Goal: Communication & Community: Answer question/provide support

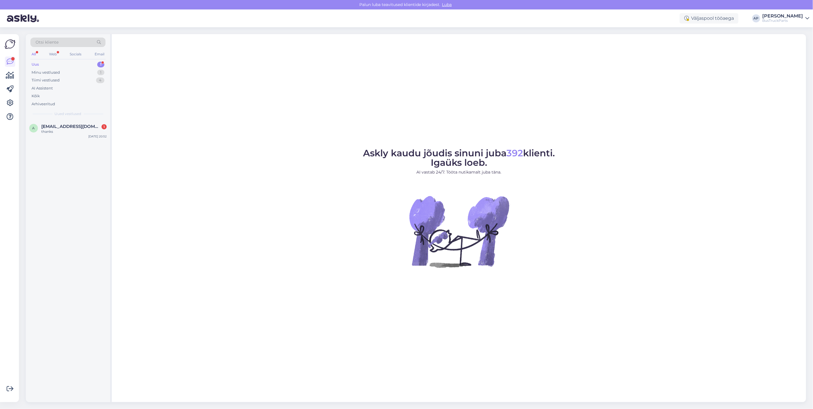
click at [36, 61] on div "Uus 1" at bounding box center [67, 65] width 75 height 8
click at [56, 125] on span "[EMAIL_ADDRESS][DOMAIN_NAME]" at bounding box center [71, 126] width 60 height 5
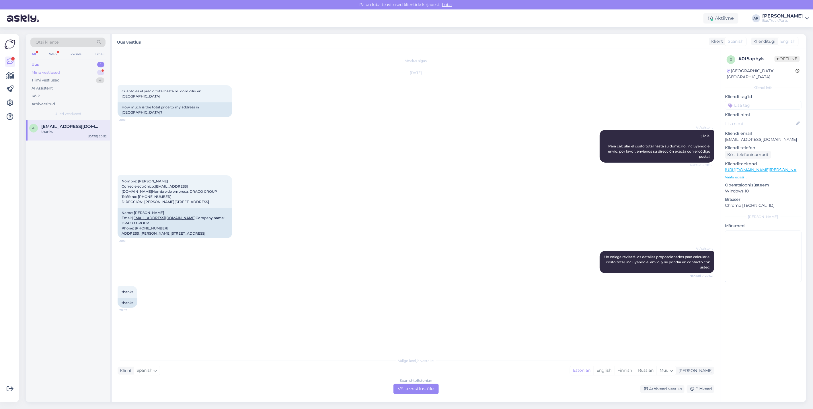
click at [51, 72] on div "Minu vestlused" at bounding box center [46, 73] width 28 height 6
click at [38, 63] on div "Uus" at bounding box center [35, 65] width 7 height 6
click at [72, 124] on span "[EMAIL_ADDRESS][DOMAIN_NAME]" at bounding box center [71, 126] width 60 height 5
click at [41, 62] on div "Uus 1" at bounding box center [67, 65] width 75 height 8
click at [42, 73] on div "Minu vestlused" at bounding box center [46, 73] width 28 height 6
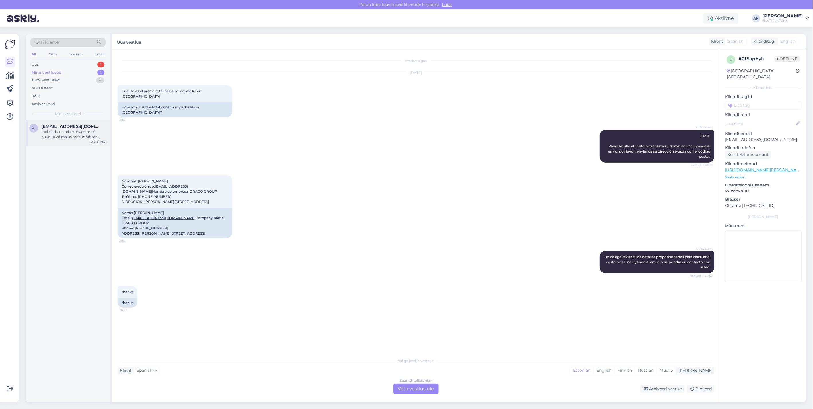
click at [59, 133] on div "meie ladu on teisekohapel, meil puudub võimalus osasi mõõtma minna" at bounding box center [73, 134] width 65 height 10
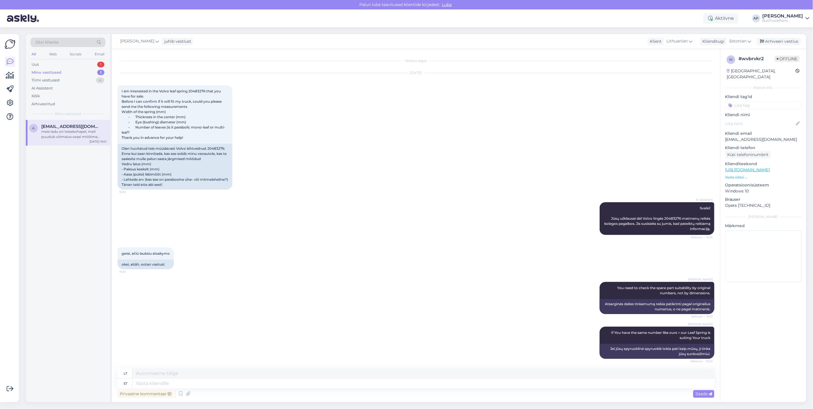
scroll to position [180, 0]
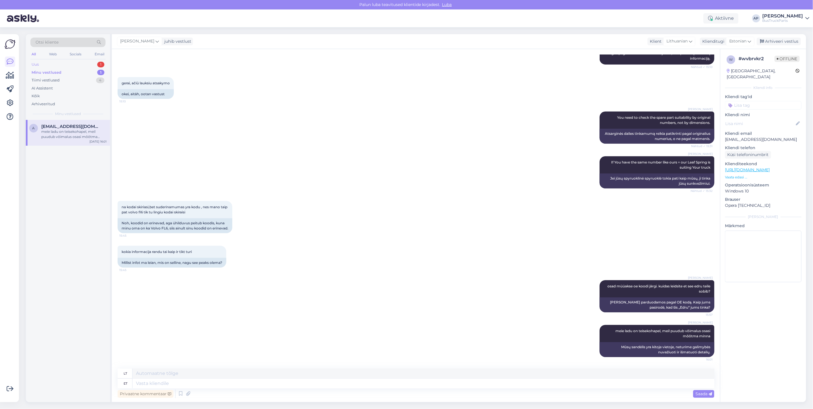
click at [38, 63] on div "Uus" at bounding box center [35, 65] width 7 height 6
click at [49, 124] on span "[EMAIL_ADDRESS][DOMAIN_NAME]" at bounding box center [71, 126] width 60 height 5
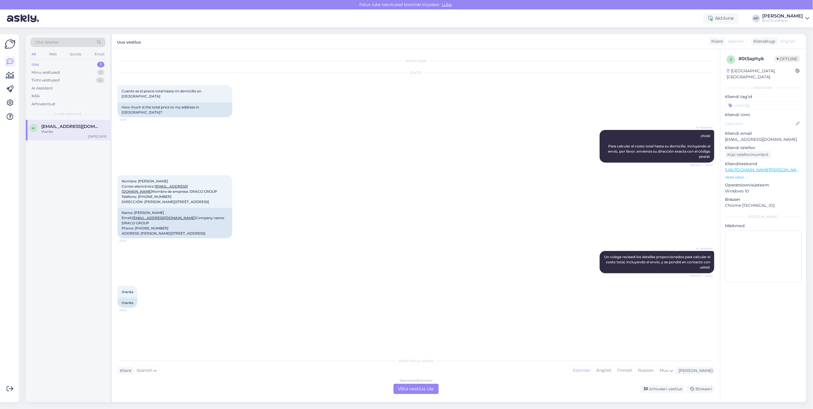
scroll to position [0, 0]
click at [60, 79] on div "Tiimi vestlused 4" at bounding box center [67, 80] width 75 height 8
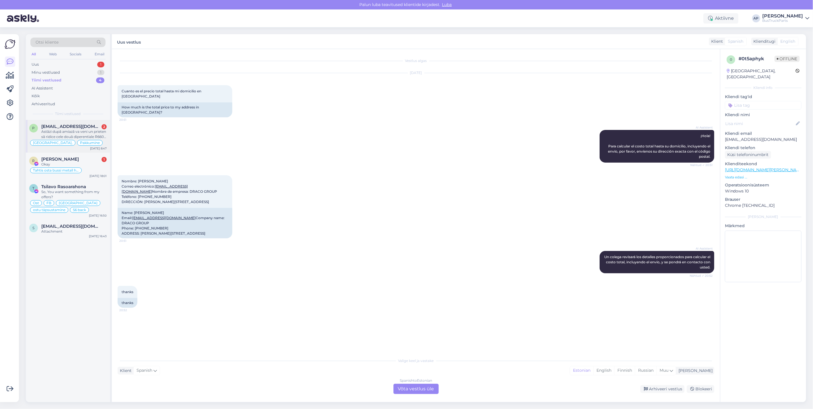
drag, startPoint x: 83, startPoint y: 128, endPoint x: 90, endPoint y: 128, distance: 6.6
click at [83, 128] on span "prestenergy@gmail.com" at bounding box center [71, 126] width 60 height 5
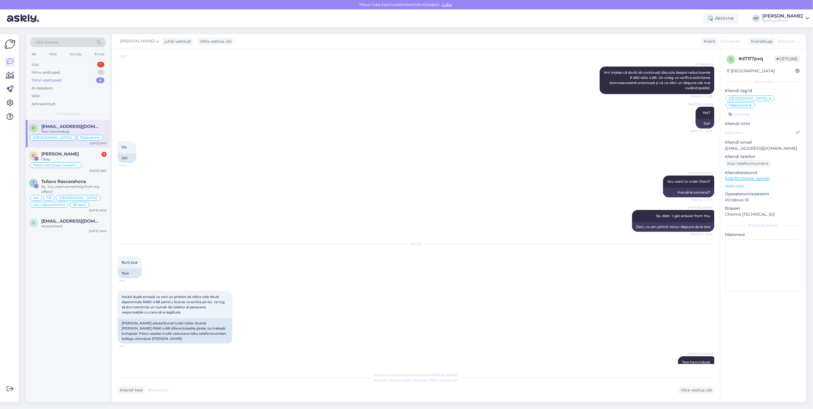
scroll to position [1401, 0]
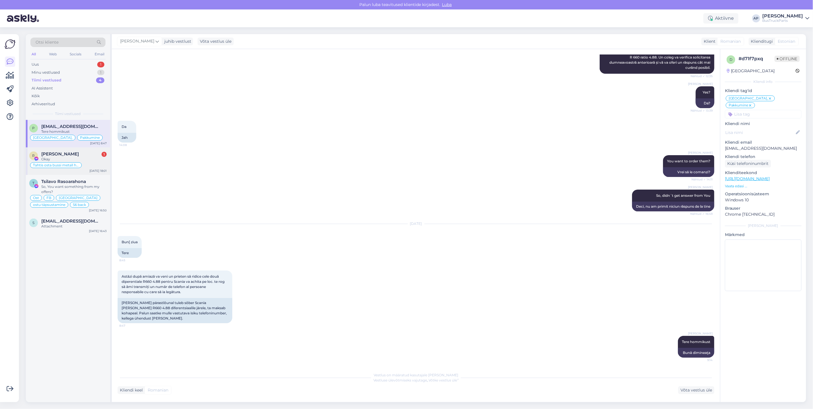
click at [61, 150] on div "R Roman Skatskov 1 Okay Tahtis osta bussi metall hinnaga Sep 18 18:01" at bounding box center [68, 161] width 84 height 28
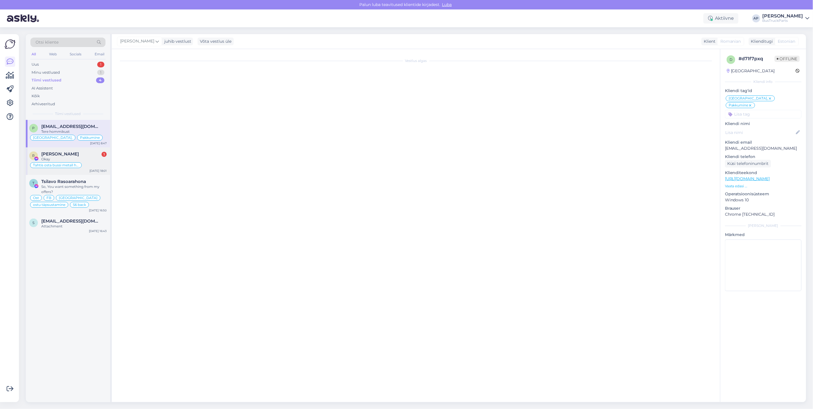
scroll to position [986, 0]
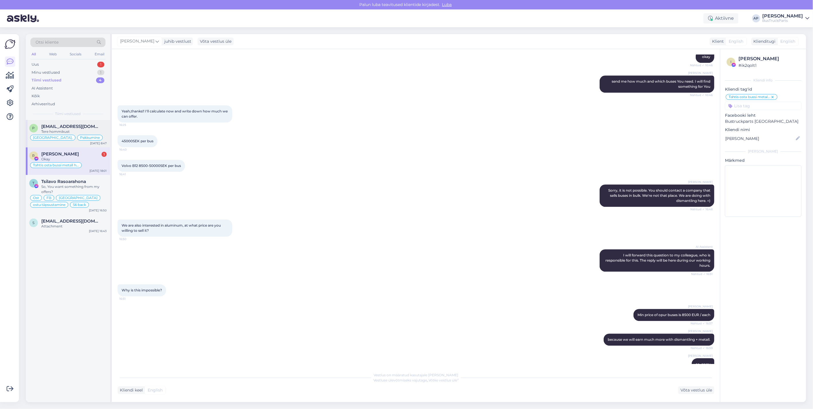
click at [56, 121] on div "p prestenergy@gmail.com Tere hommikust Moldova, Pakkumine Sep 19 8:47" at bounding box center [68, 134] width 84 height 28
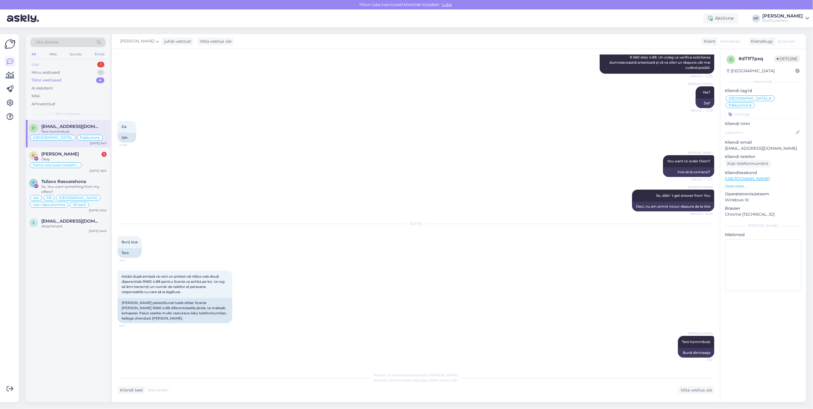
click at [56, 62] on div "Uus 1" at bounding box center [67, 65] width 75 height 8
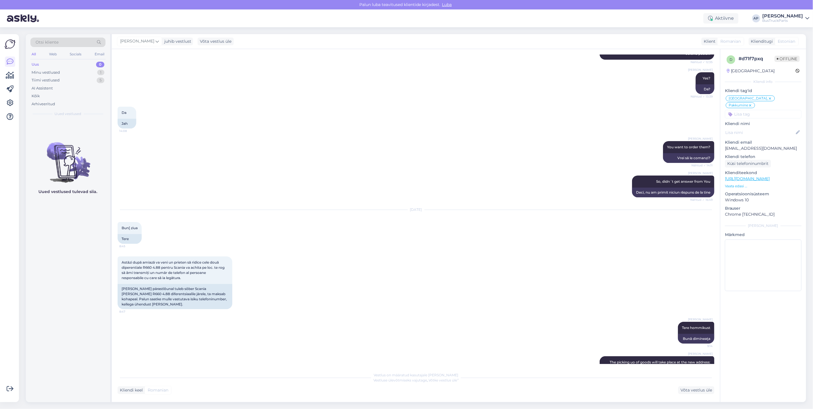
scroll to position [1482, 0]
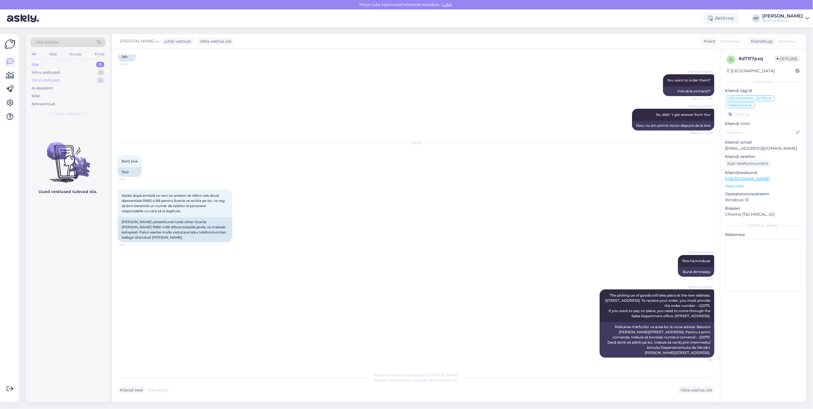
click at [51, 78] on div "Tiimi vestlused" at bounding box center [46, 80] width 28 height 6
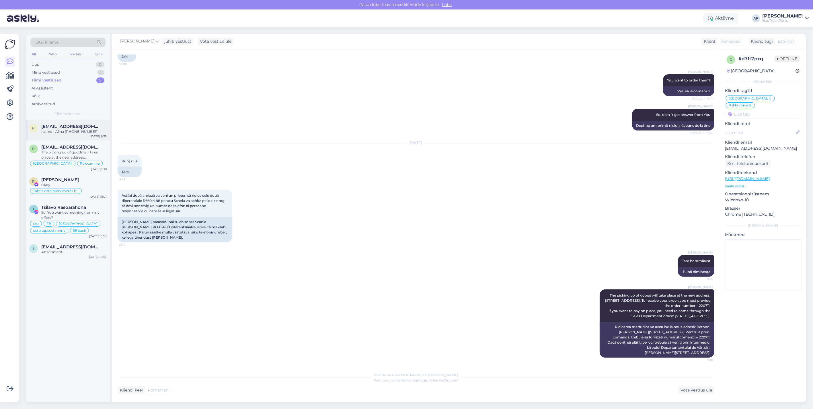
click at [62, 124] on span "prestenergy@gmail.com" at bounding box center [71, 126] width 60 height 5
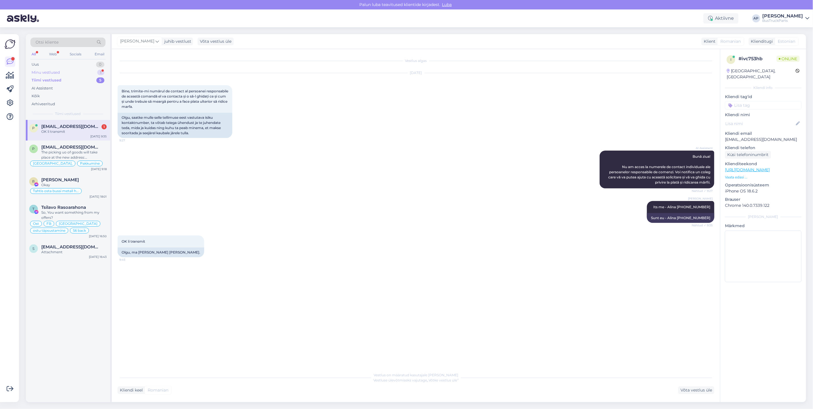
click at [57, 69] on div "Minu vestlused 1" at bounding box center [67, 73] width 75 height 8
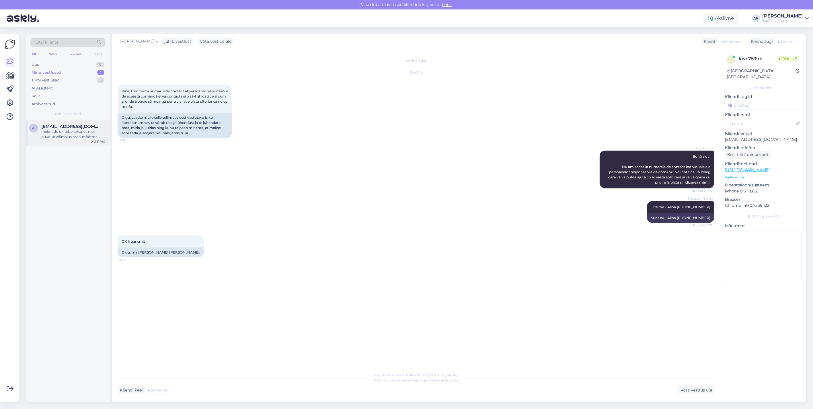
click at [50, 135] on div "meie ladu on teisekohapel, meil puudub võimalus osasi mõõtma minna" at bounding box center [73, 134] width 65 height 10
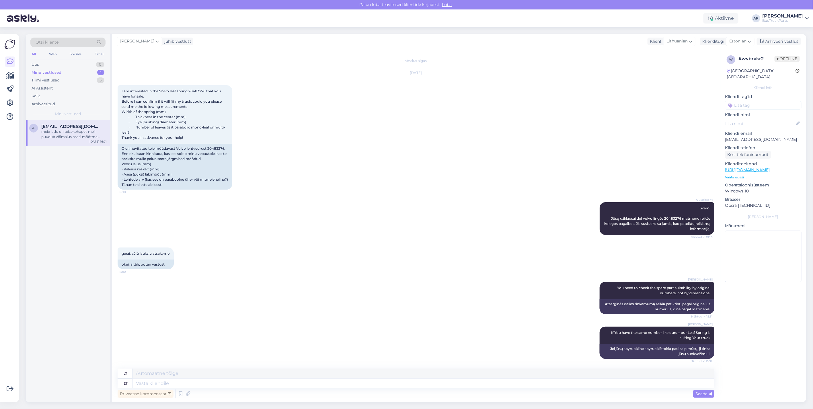
scroll to position [180, 0]
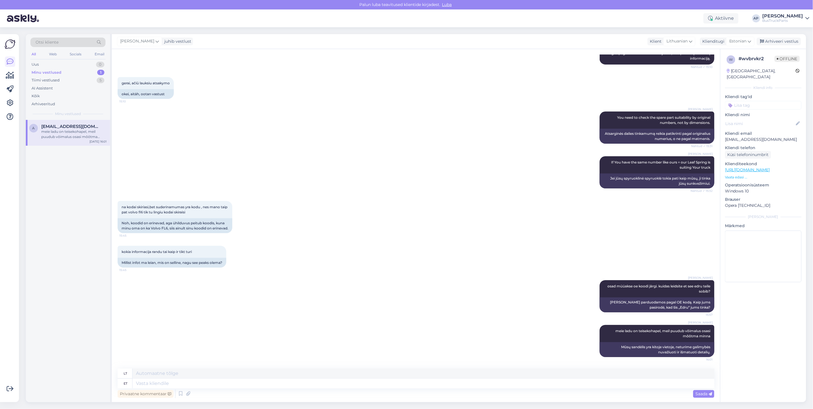
click at [59, 69] on div "Minu vestlused 1" at bounding box center [67, 73] width 75 height 8
click at [64, 131] on div "meie ladu on teisekohapel, meil puudub võimalus osasi mõõtma minna" at bounding box center [73, 134] width 65 height 10
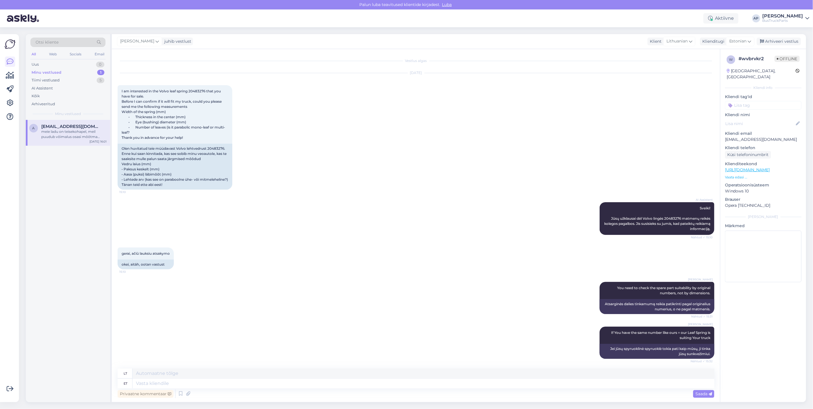
click at [58, 70] on div "Minu vestlused" at bounding box center [47, 73] width 30 height 6
